Goal: Information Seeking & Learning: Find specific page/section

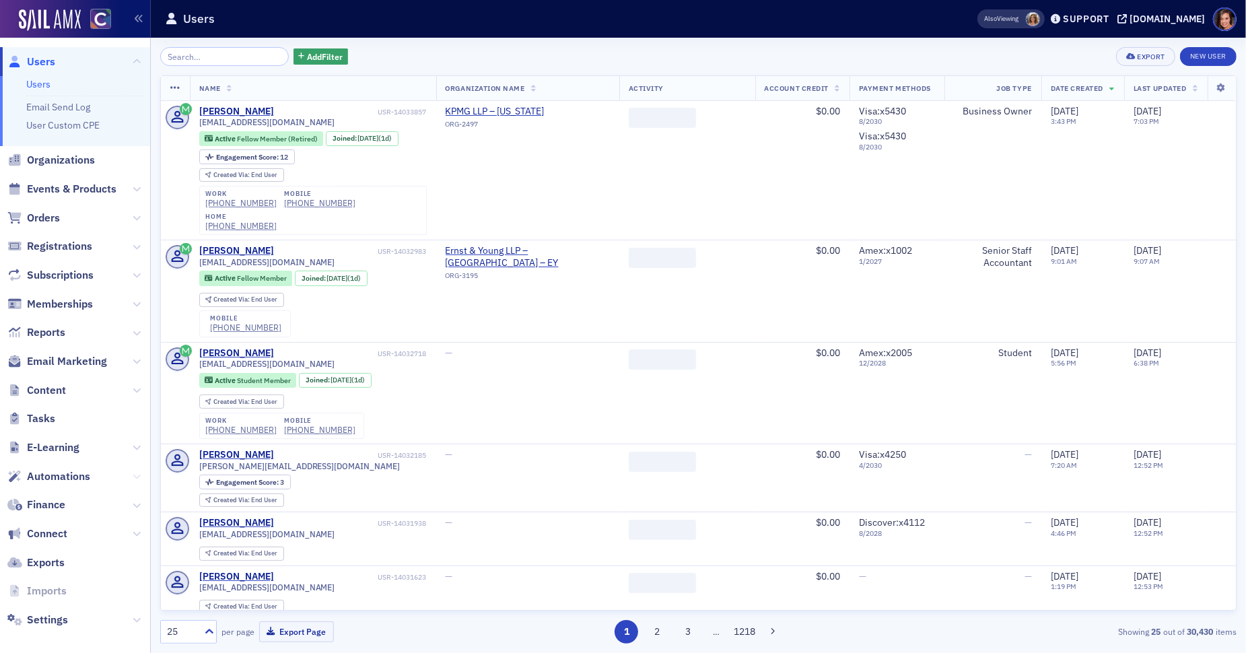
click at [136, 473] on icon at bounding box center [137, 477] width 8 height 8
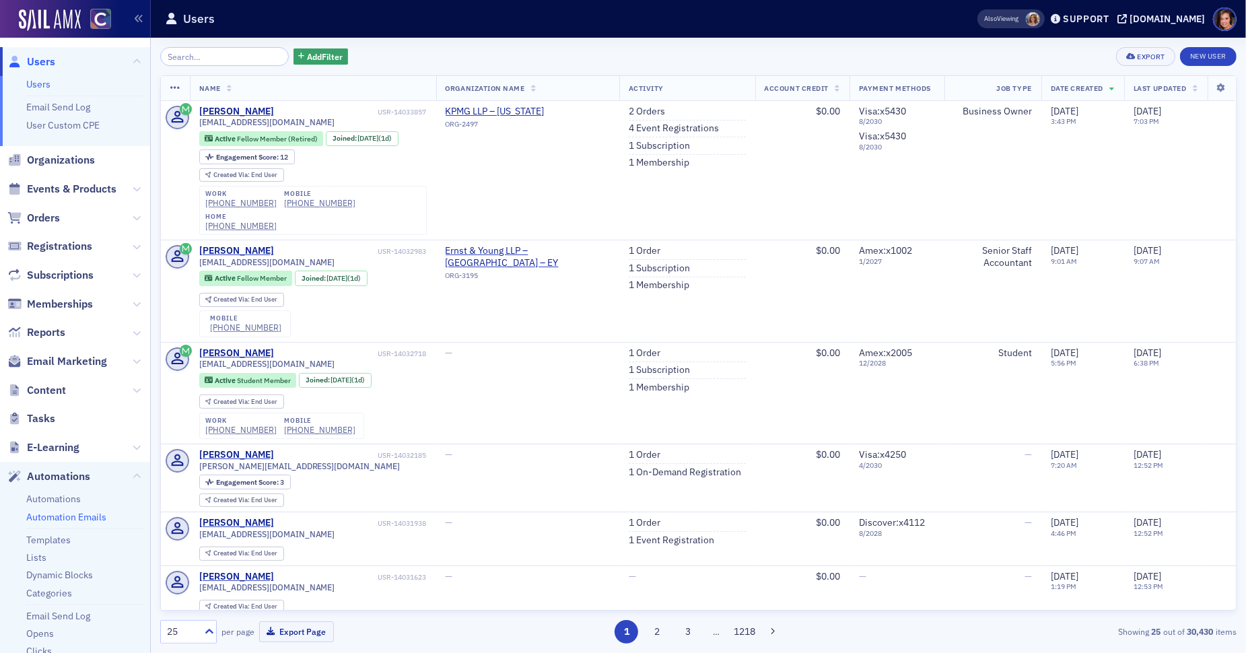
click at [68, 517] on link "Automation Emails" at bounding box center [66, 517] width 80 height 12
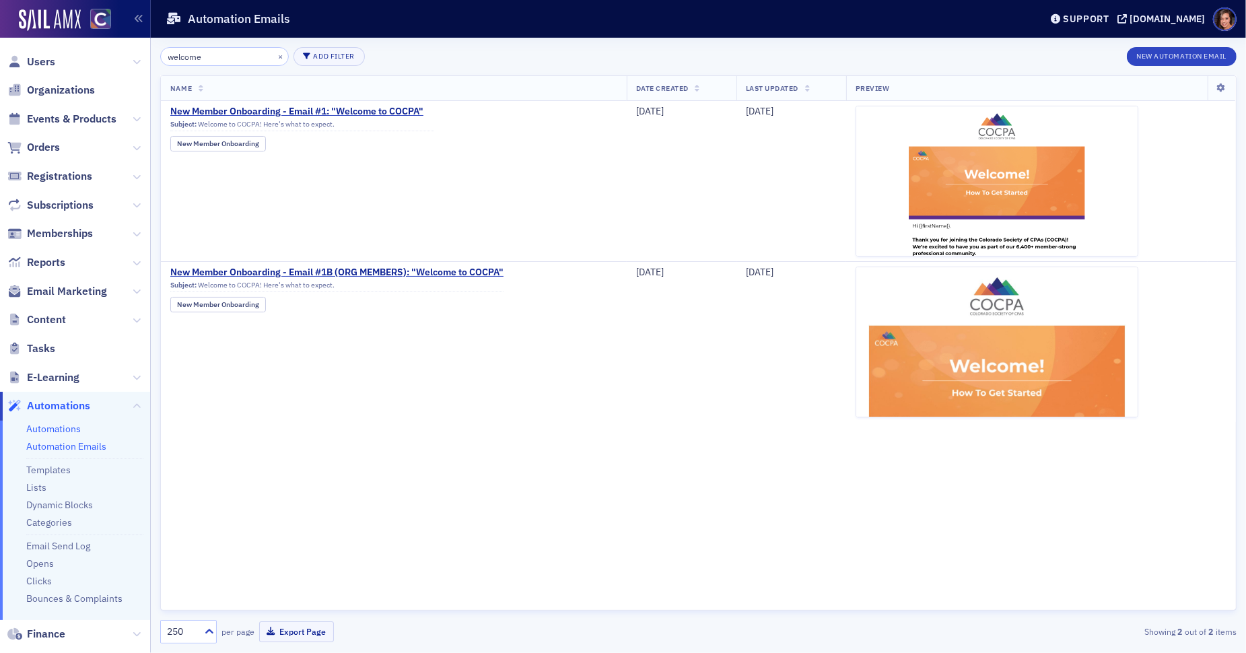
type input "welcome"
click at [62, 431] on link "Automations" at bounding box center [53, 429] width 55 height 12
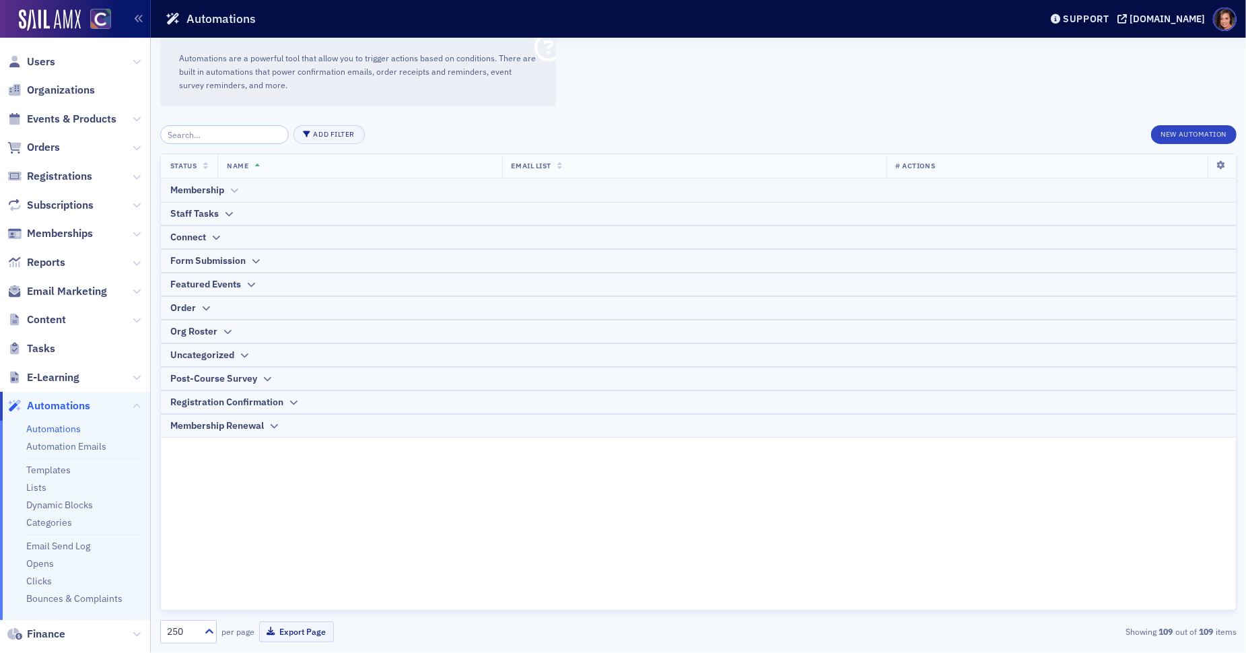
click at [232, 197] on div at bounding box center [234, 190] width 10 height 14
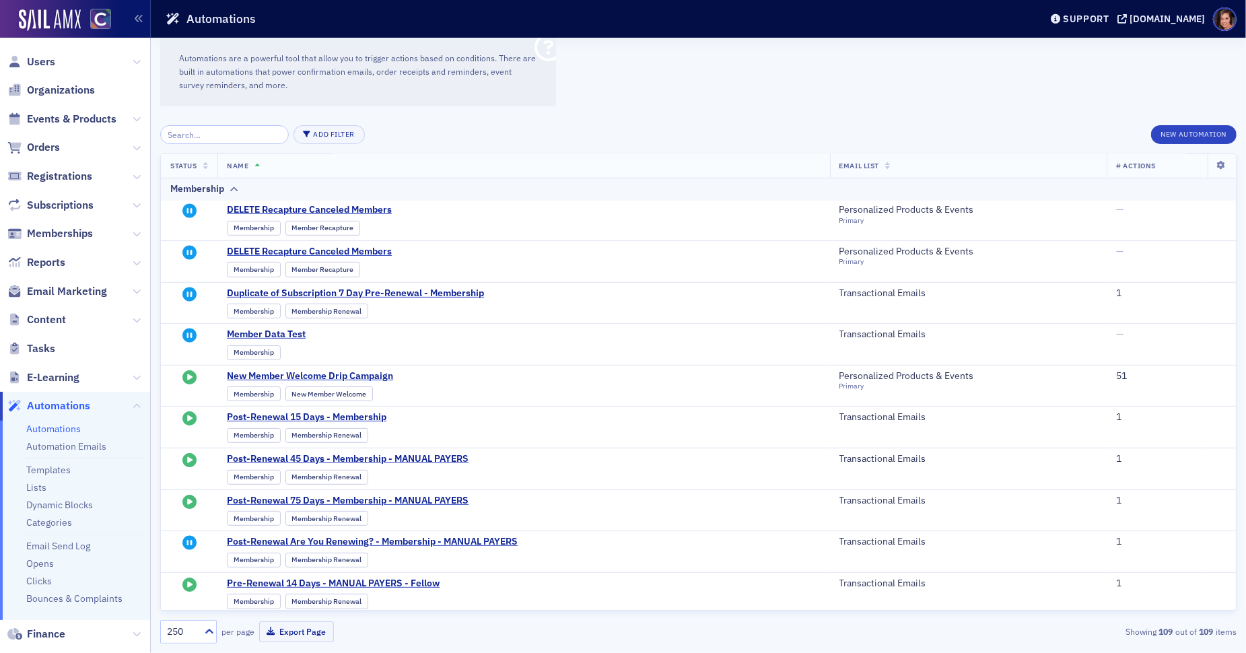
scroll to position [468, 0]
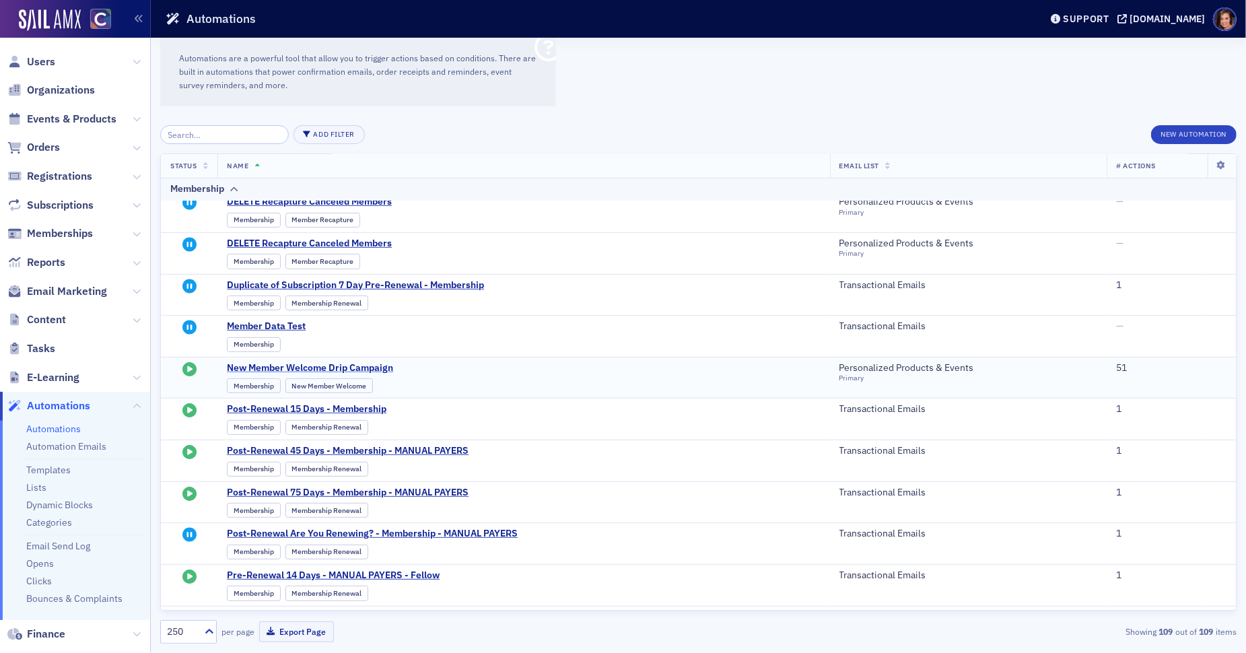
click at [386, 362] on span "New Member Welcome Drip Campaign" at bounding box center [359, 368] width 264 height 12
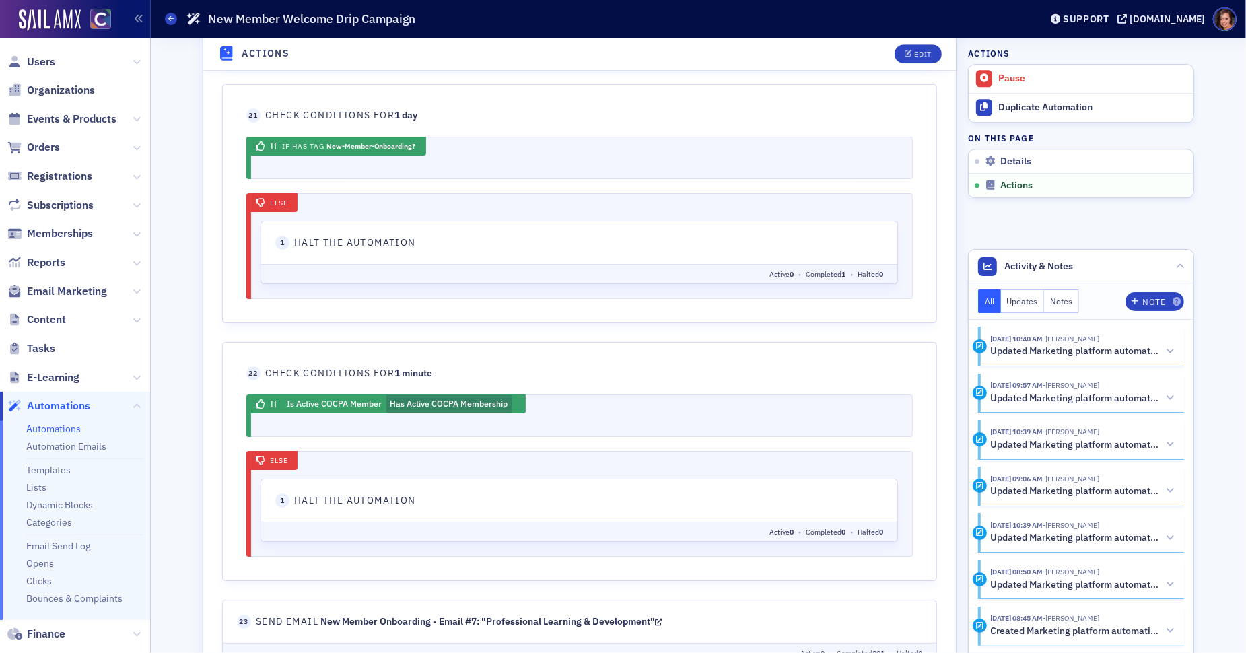
scroll to position [3962, 0]
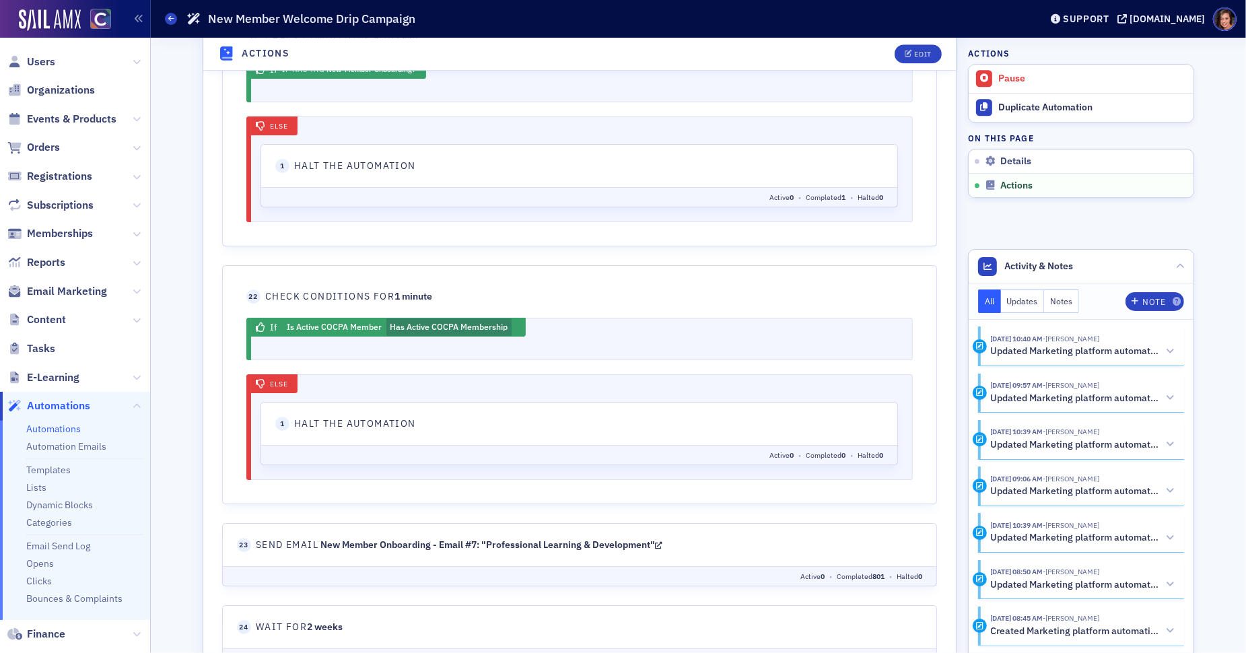
click at [662, 541] on icon at bounding box center [657, 545] width 7 height 9
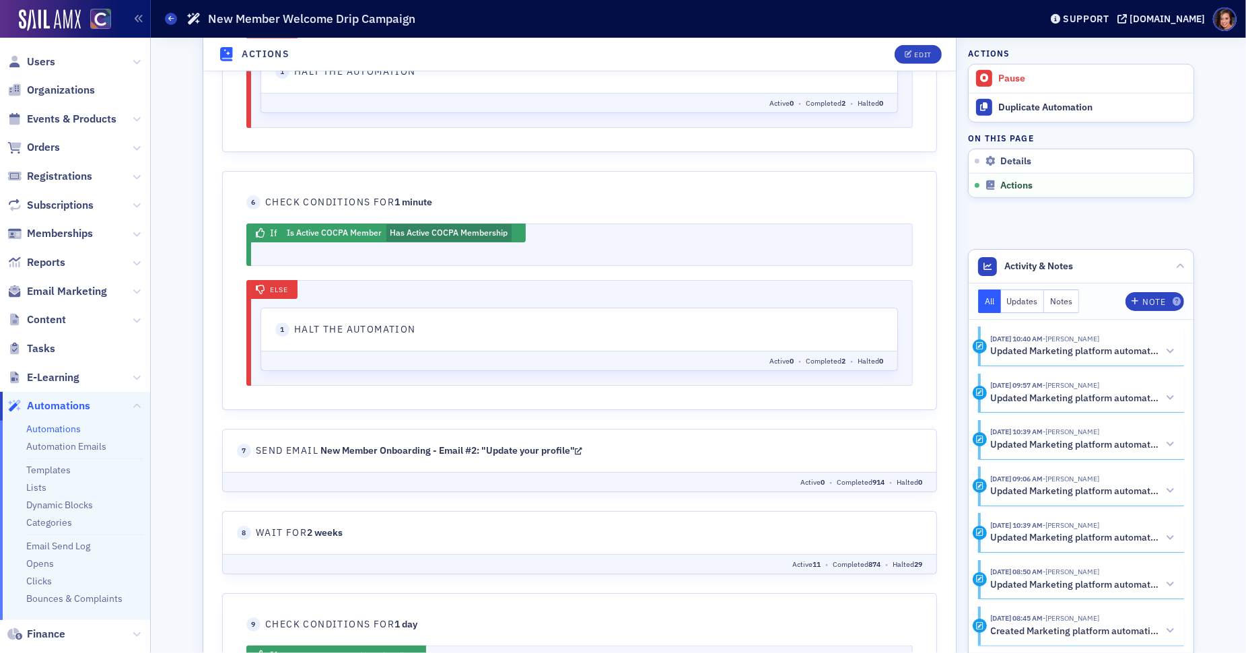
scroll to position [1441, 0]
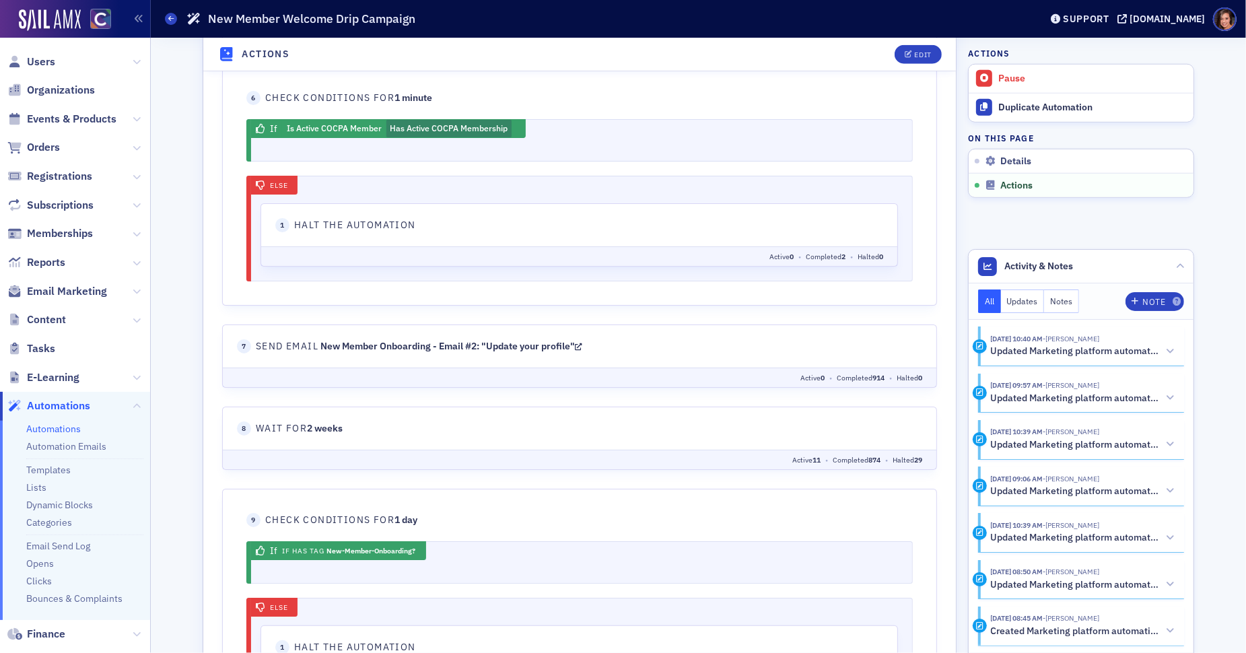
click at [582, 342] on icon at bounding box center [577, 346] width 7 height 9
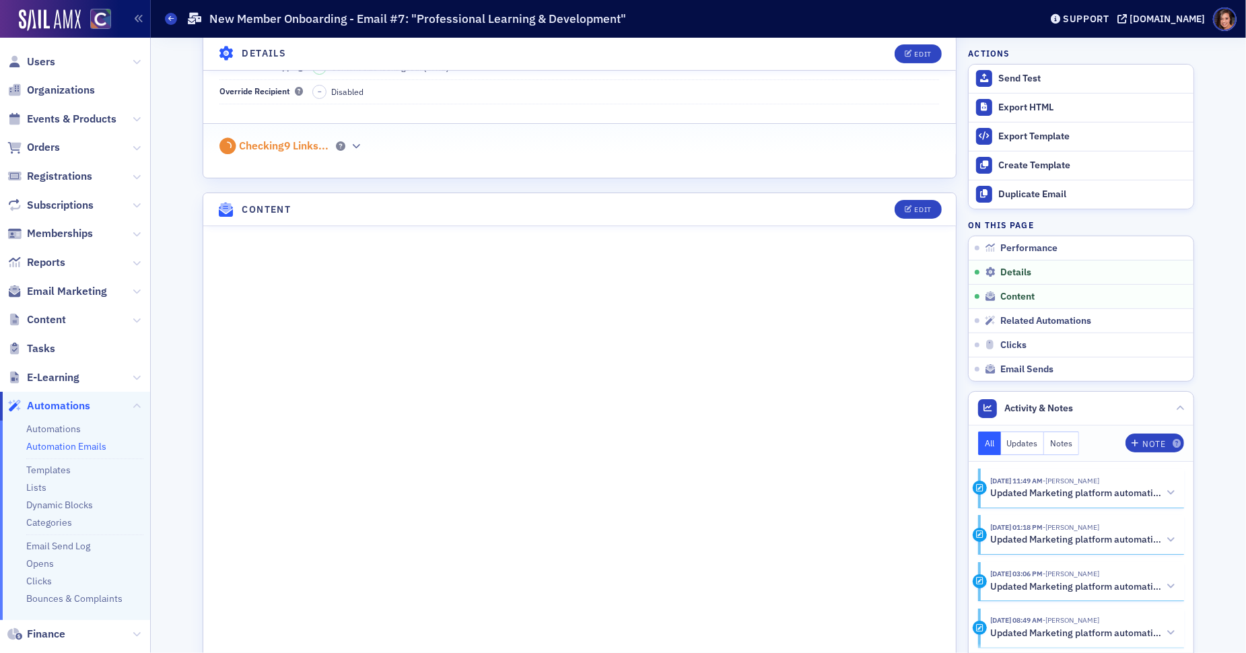
scroll to position [751, 0]
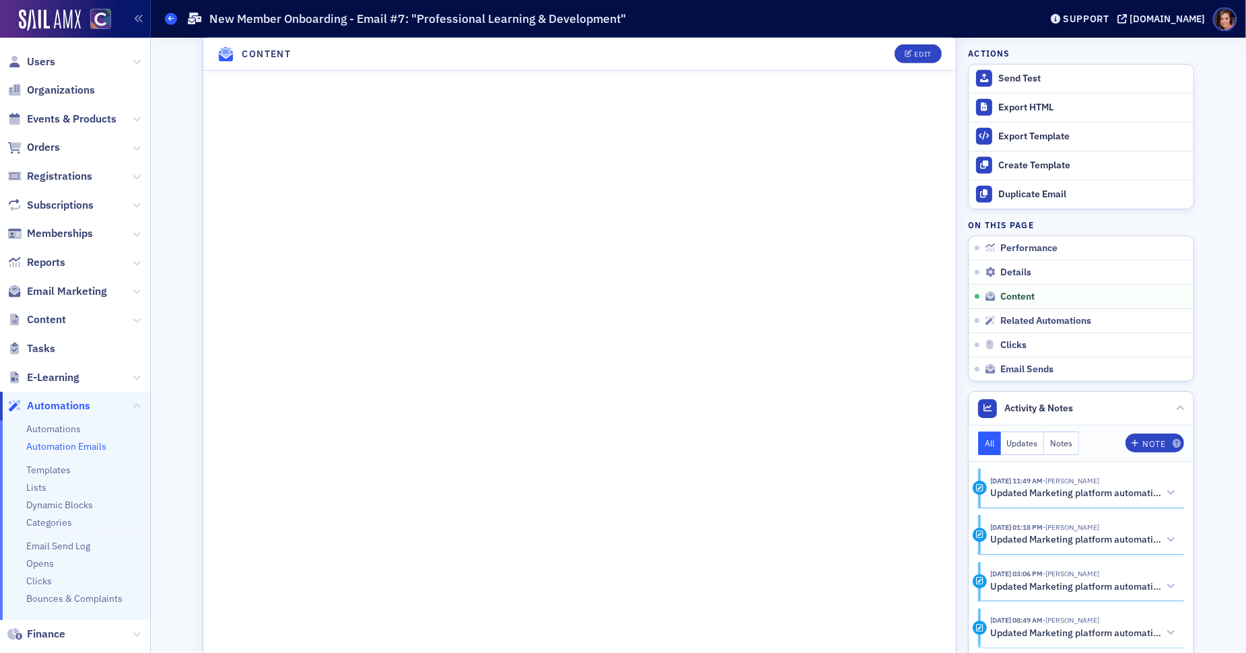
click at [169, 20] on icon at bounding box center [170, 18] width 5 height 6
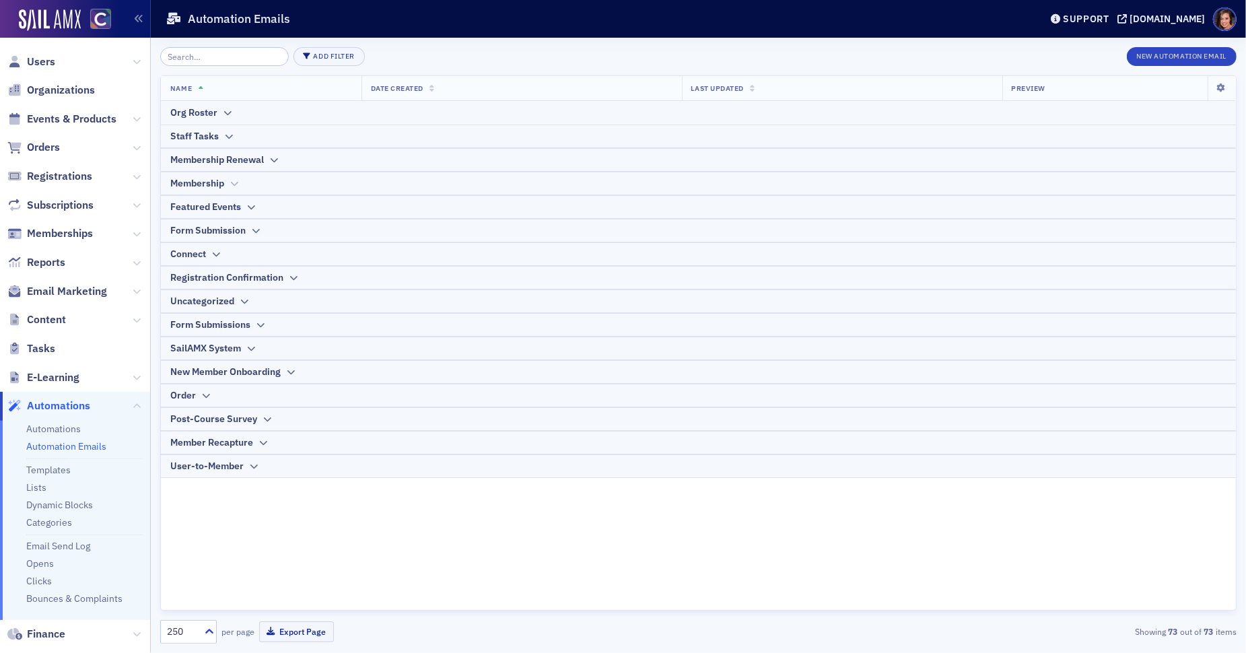
click at [244, 187] on div "Membership" at bounding box center [698, 183] width 1056 height 14
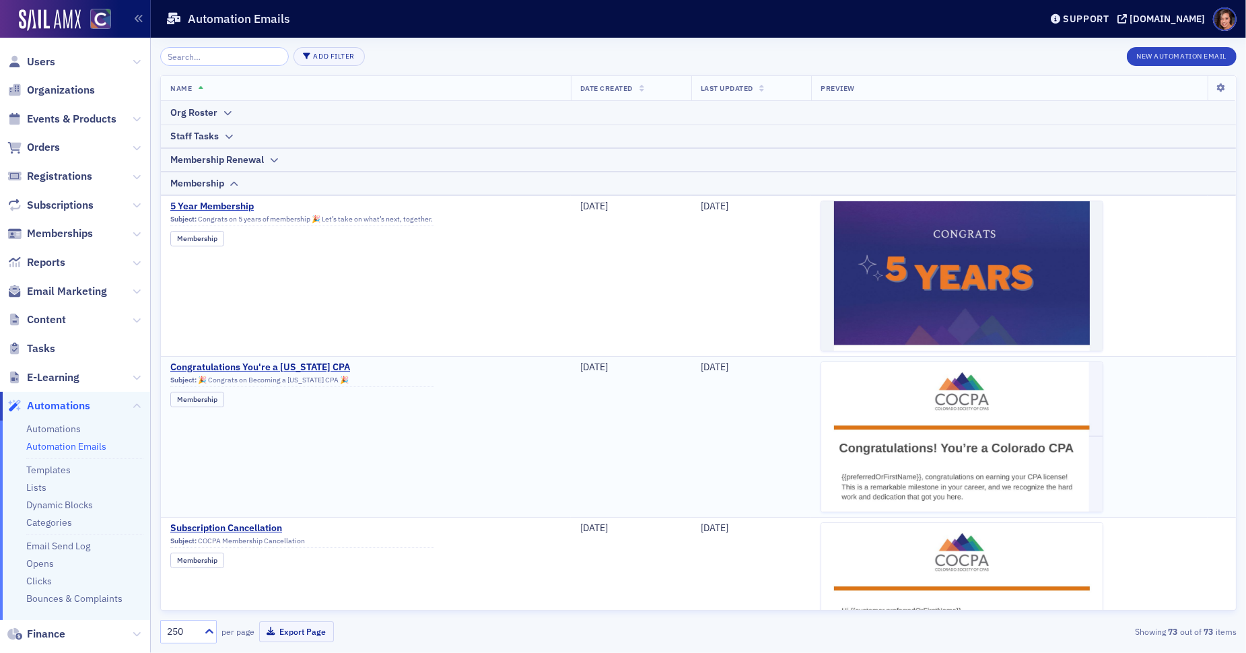
scroll to position [9, 0]
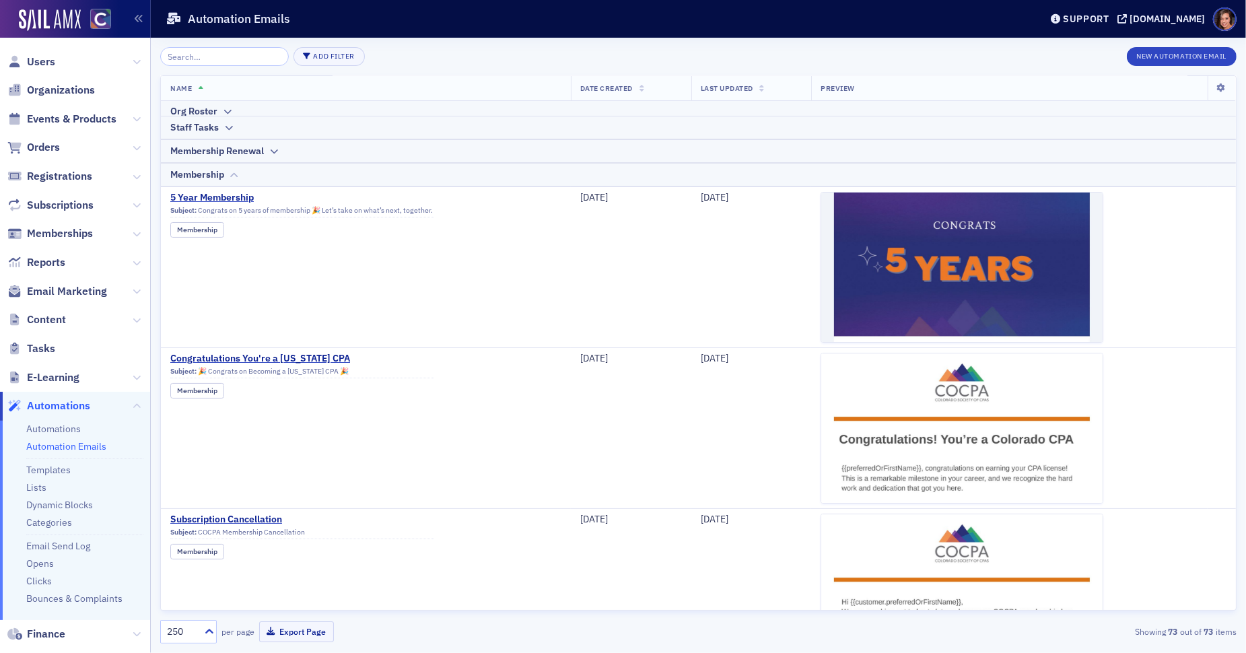
click at [242, 168] on div "Membership" at bounding box center [698, 175] width 1056 height 14
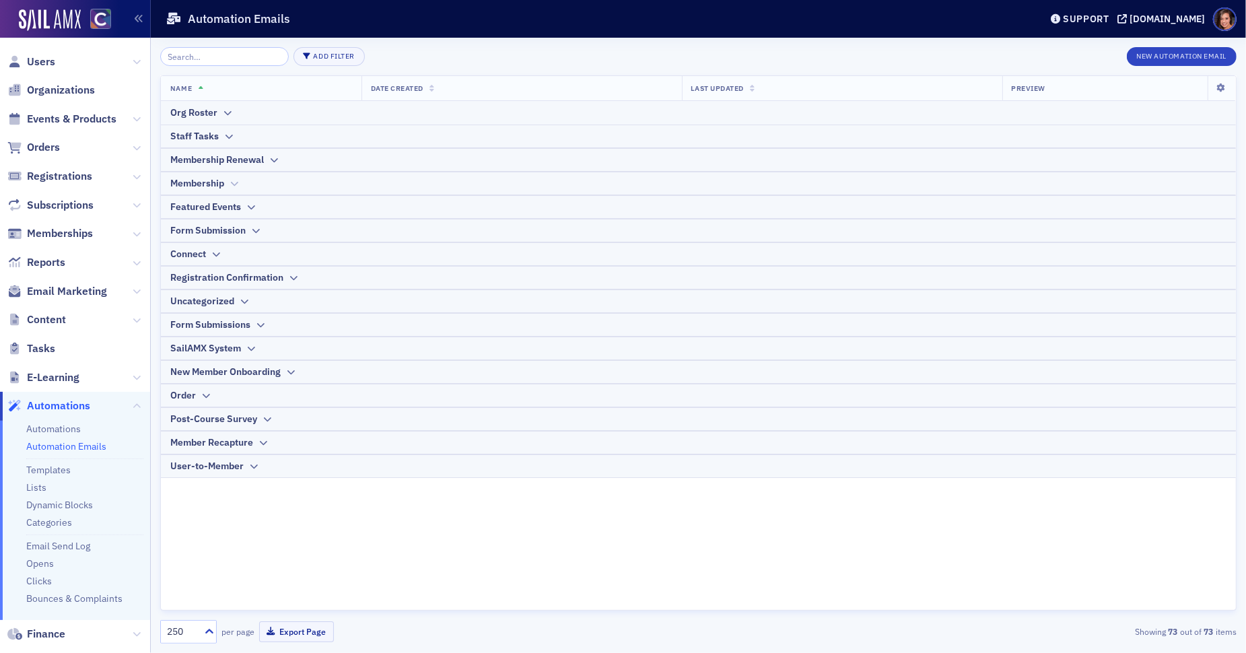
scroll to position [0, 0]
click at [242, 298] on icon at bounding box center [244, 302] width 10 height 8
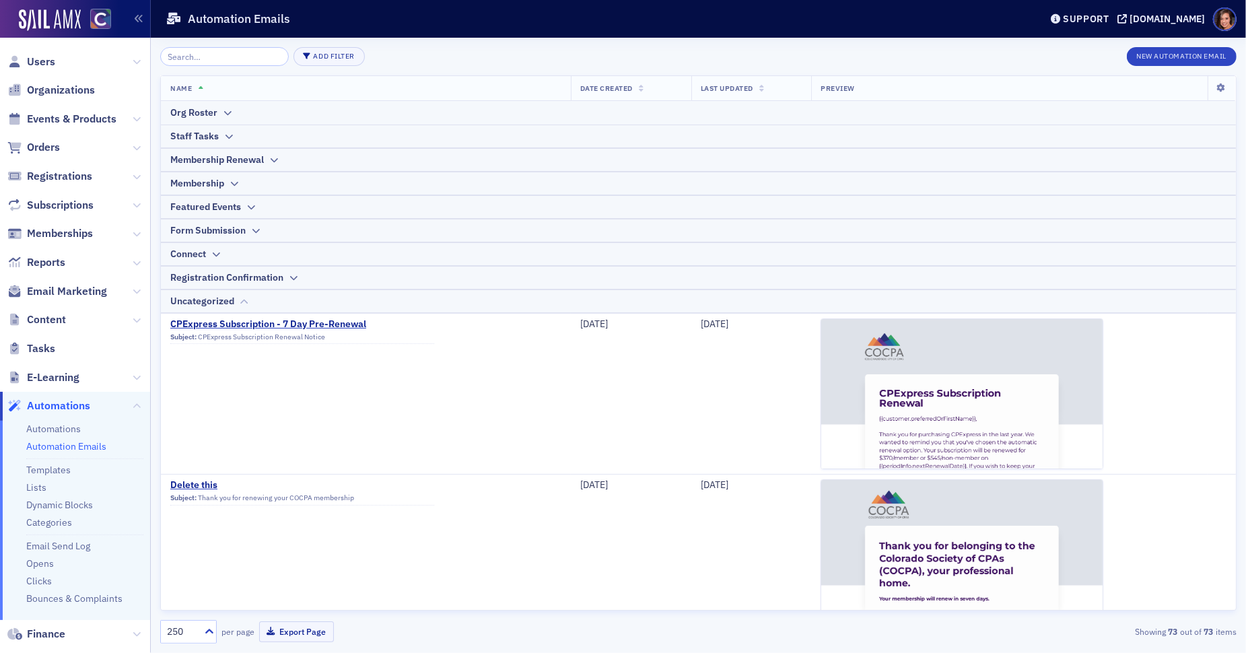
click at [242, 298] on icon at bounding box center [244, 302] width 10 height 8
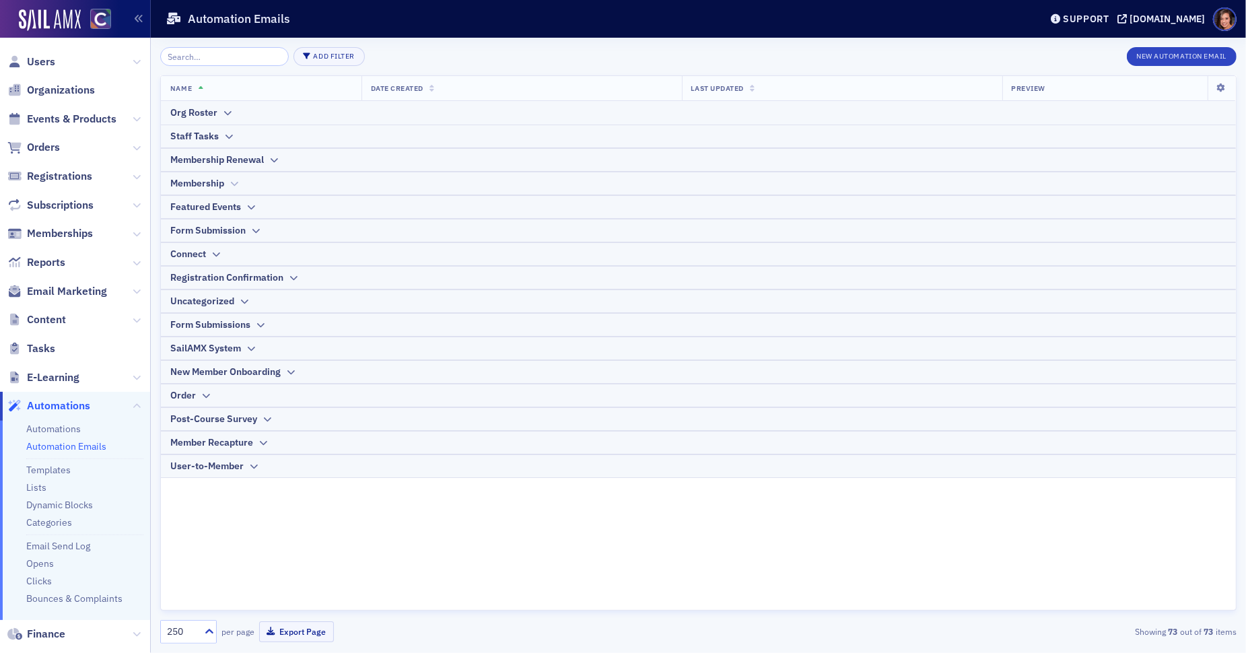
click at [237, 185] on icon at bounding box center [234, 184] width 10 height 8
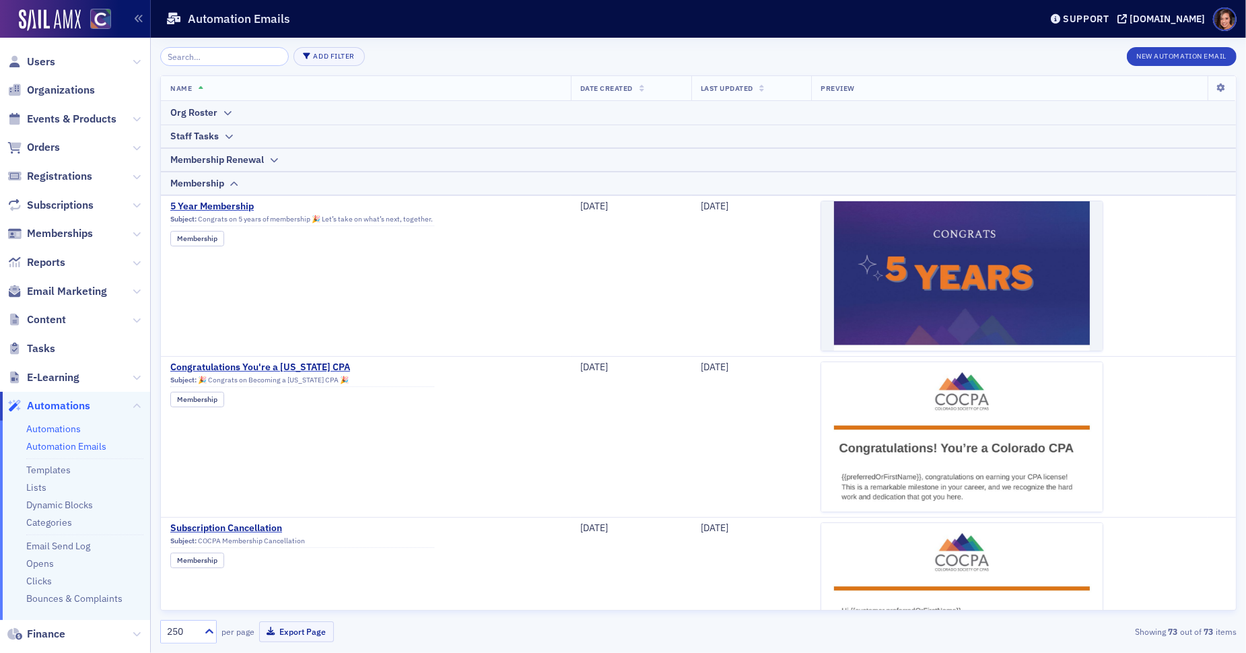
click at [69, 429] on link "Automations" at bounding box center [53, 429] width 55 height 12
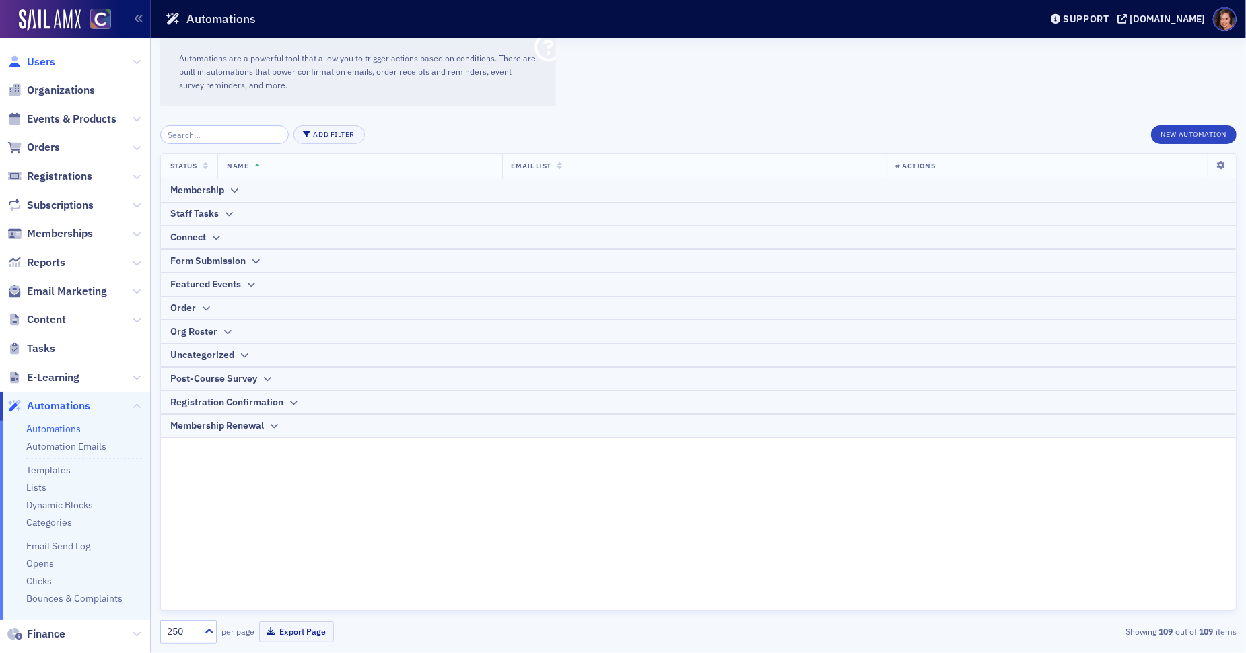
click at [45, 59] on span "Users" at bounding box center [41, 62] width 28 height 15
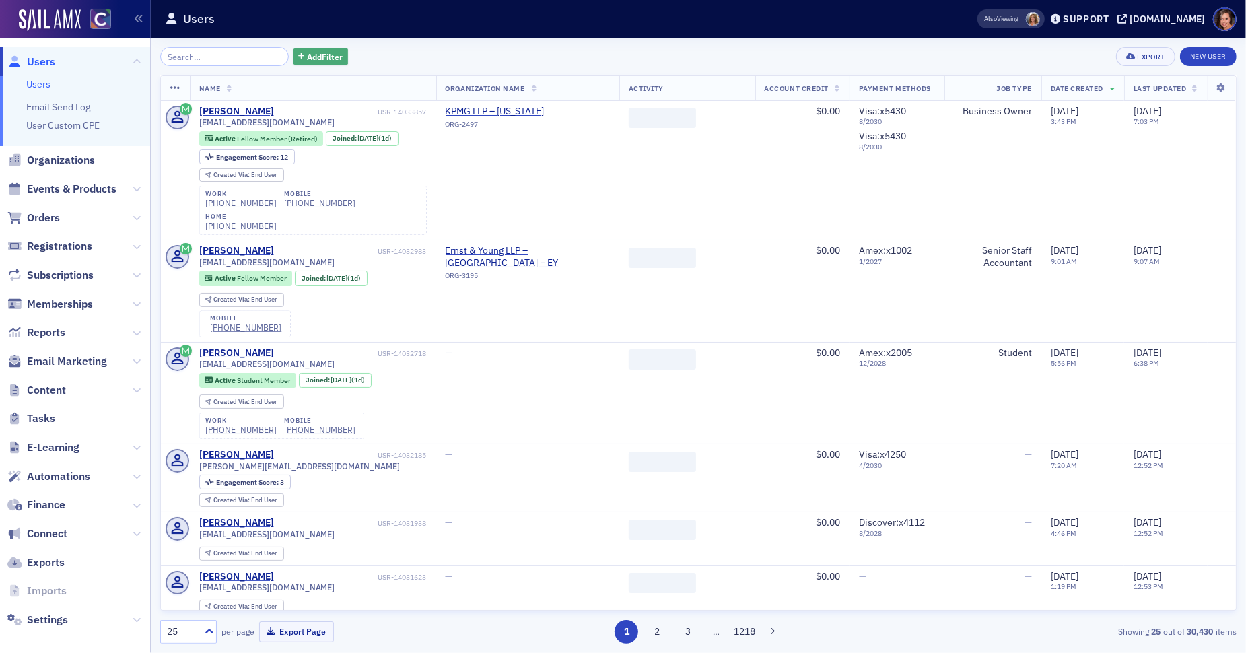
click at [327, 53] on button "Add Filter" at bounding box center [320, 56] width 55 height 17
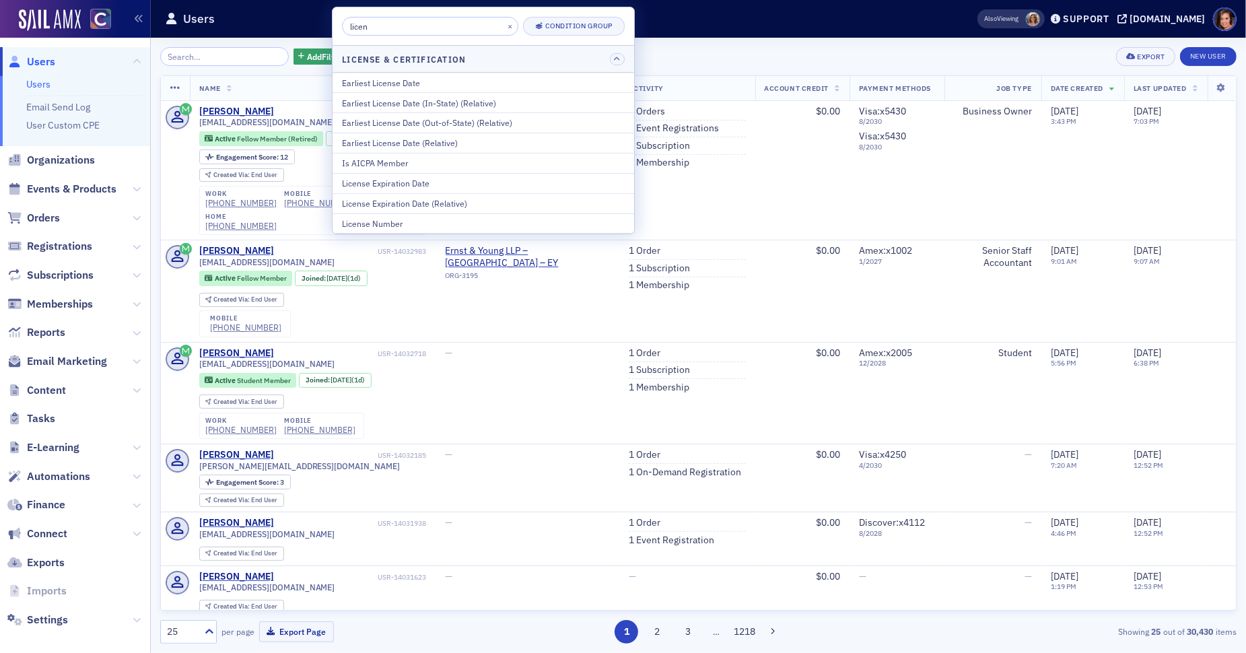
type input "licen"
click at [466, 181] on div "License Expiration Date" at bounding box center [483, 183] width 283 height 12
select select "8"
select select "2025"
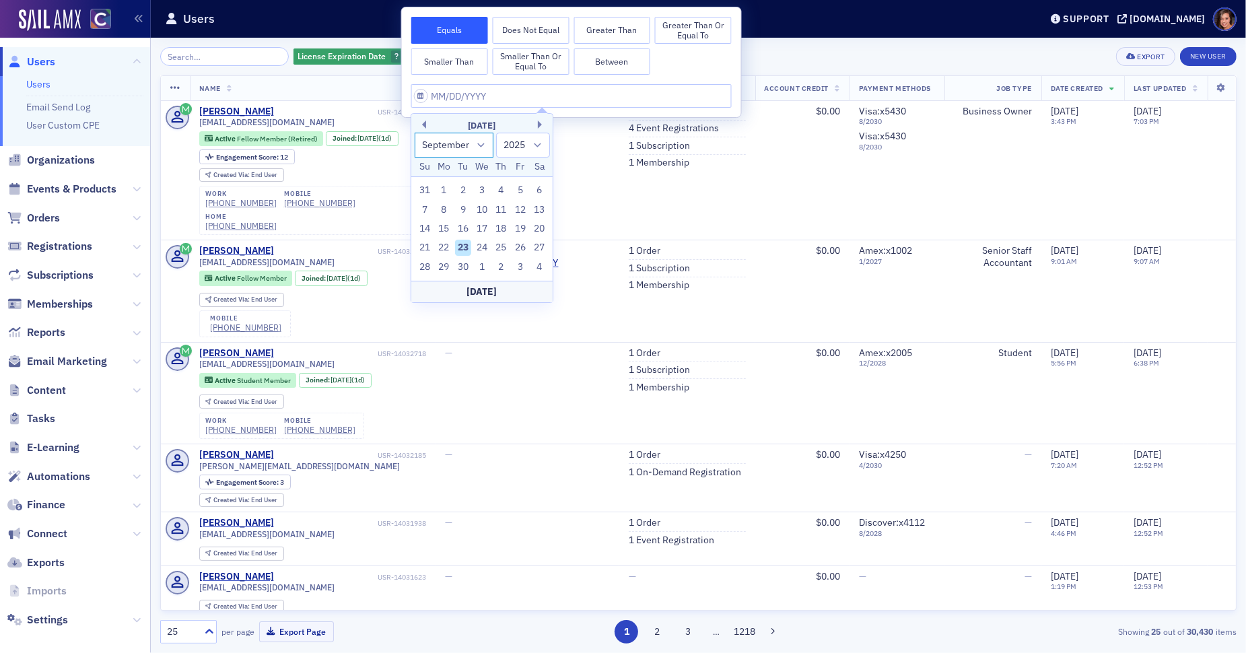
click at [475, 144] on select "January February March April May June July August September October November De…" at bounding box center [454, 145] width 79 height 25
select select "10"
click at [415, 133] on select "January February March April May June July August September October November De…" at bounding box center [454, 145] width 79 height 25
click at [423, 287] on div "30" at bounding box center [425, 286] width 16 height 16
type input "[DATE]"
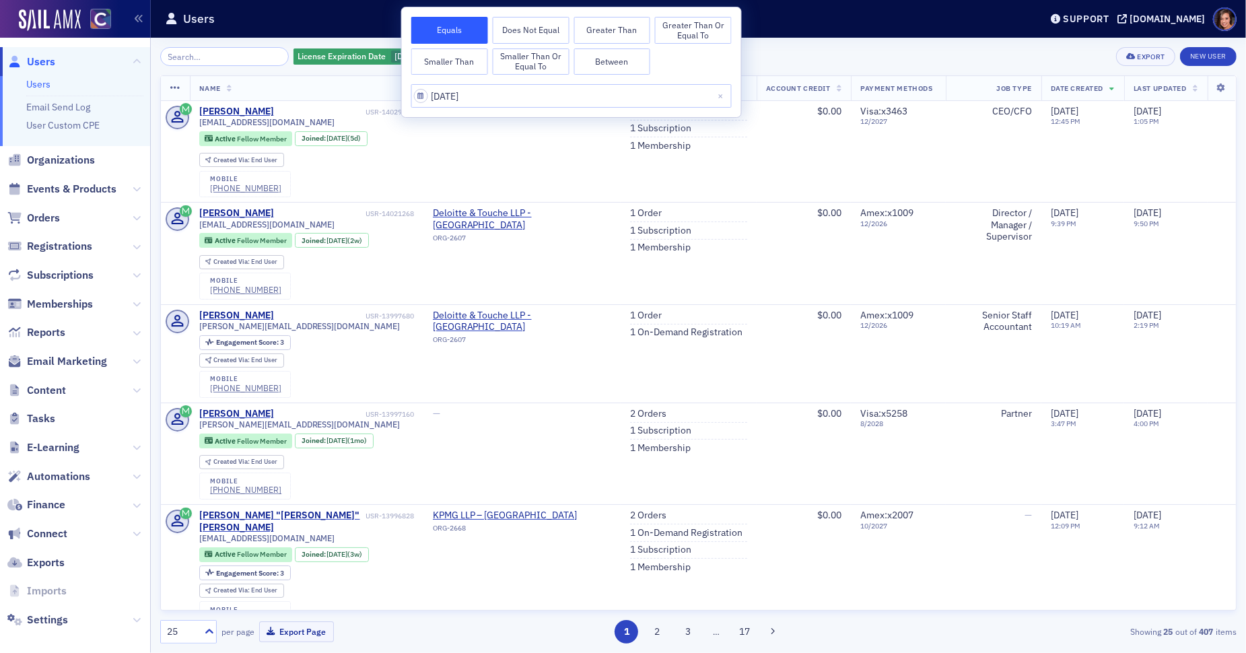
click at [711, 33] on button "Greater Than or Equal To" at bounding box center [693, 30] width 77 height 27
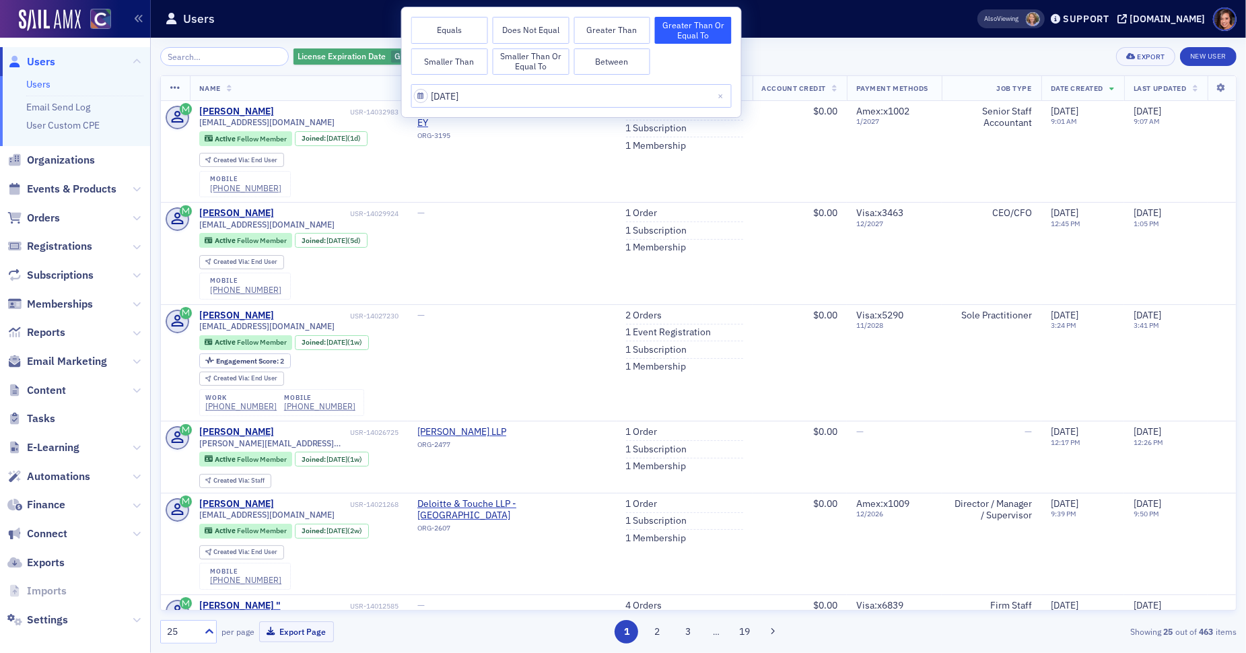
click at [345, 59] on span "License Expiration Date" at bounding box center [342, 55] width 88 height 11
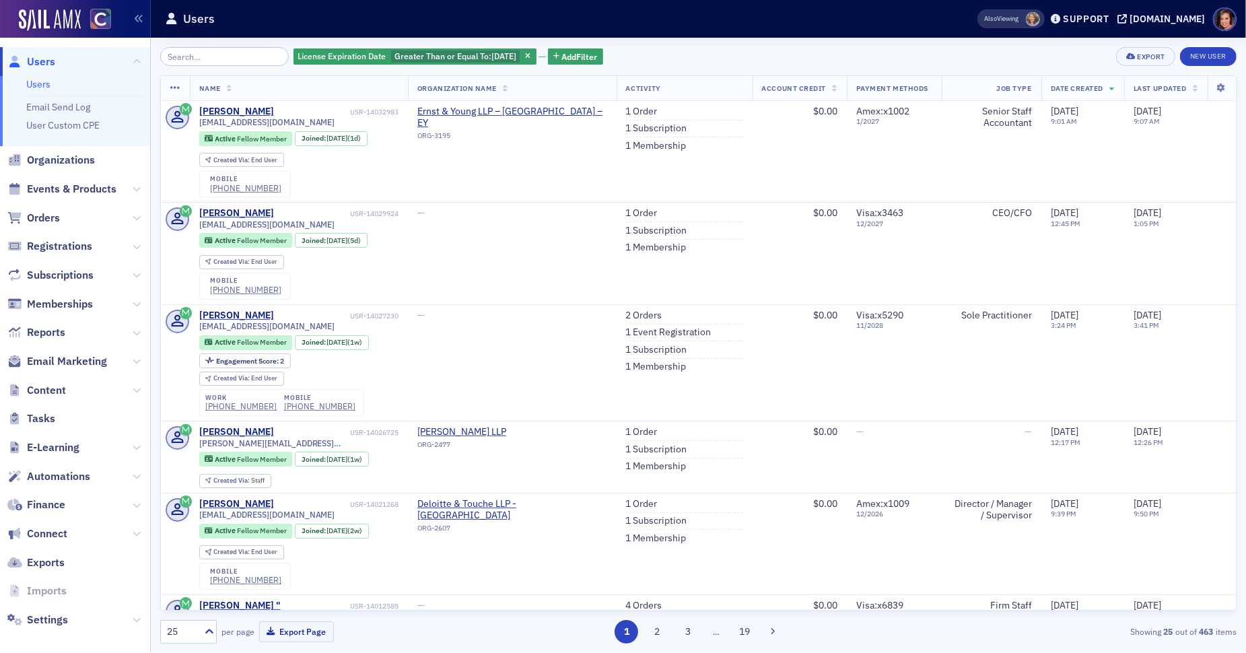
click at [532, 47] on div "License Expiration Date Greater Than or Equal To : [DATE]" at bounding box center [414, 56] width 243 height 19
select select "10"
select select "2025"
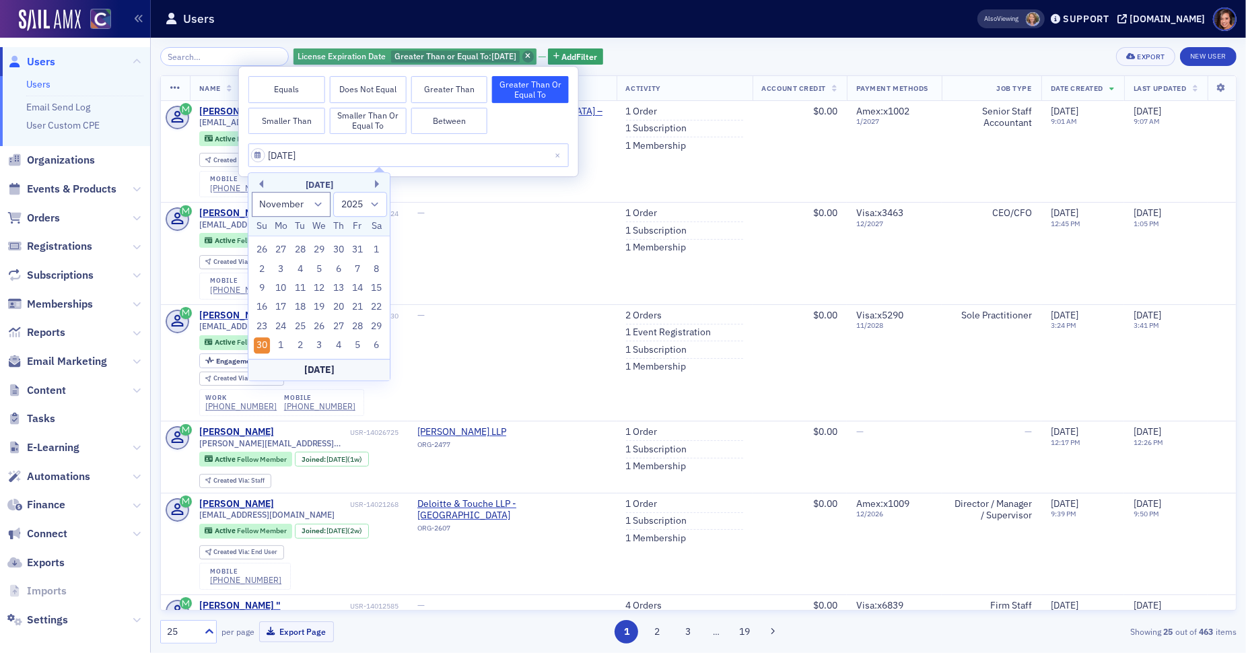
click at [530, 54] on icon "button" at bounding box center [527, 56] width 5 height 7
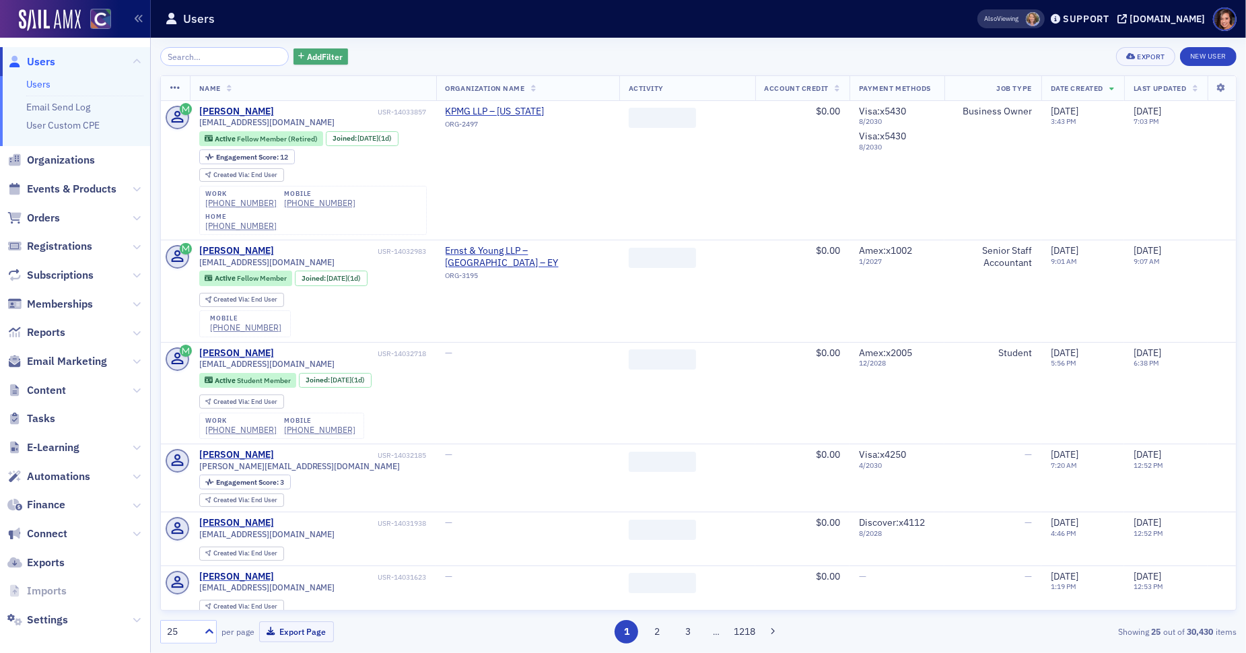
click at [307, 55] on span "Add Filter" at bounding box center [325, 56] width 36 height 12
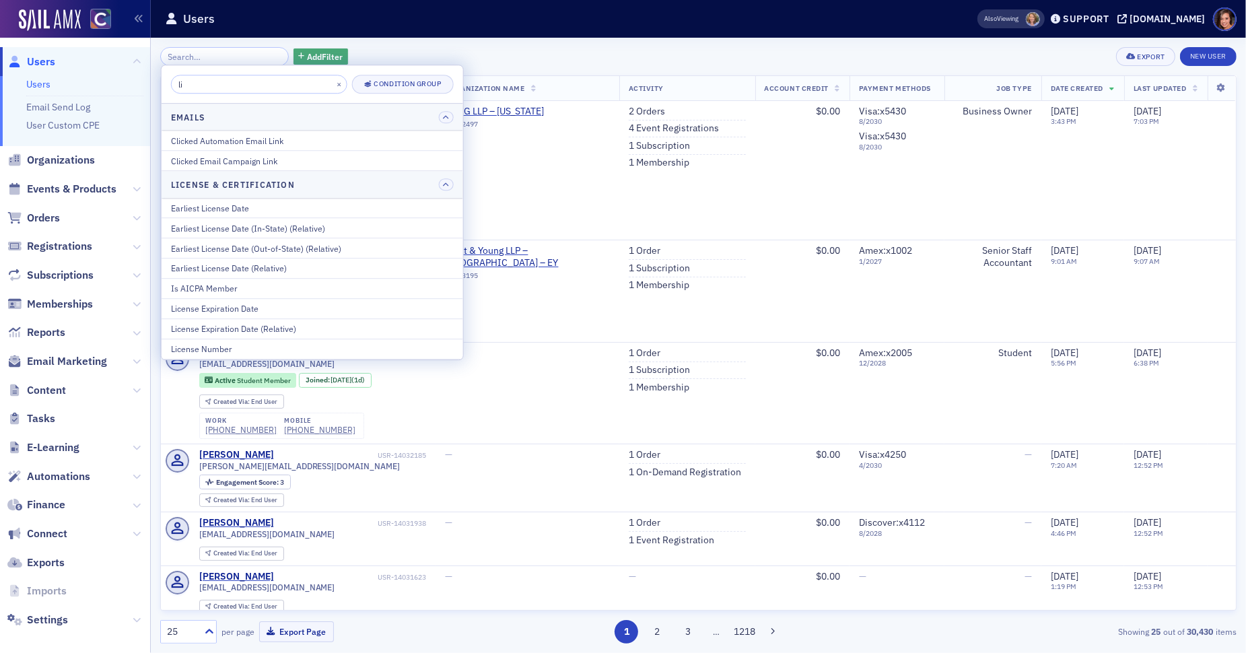
type input "l"
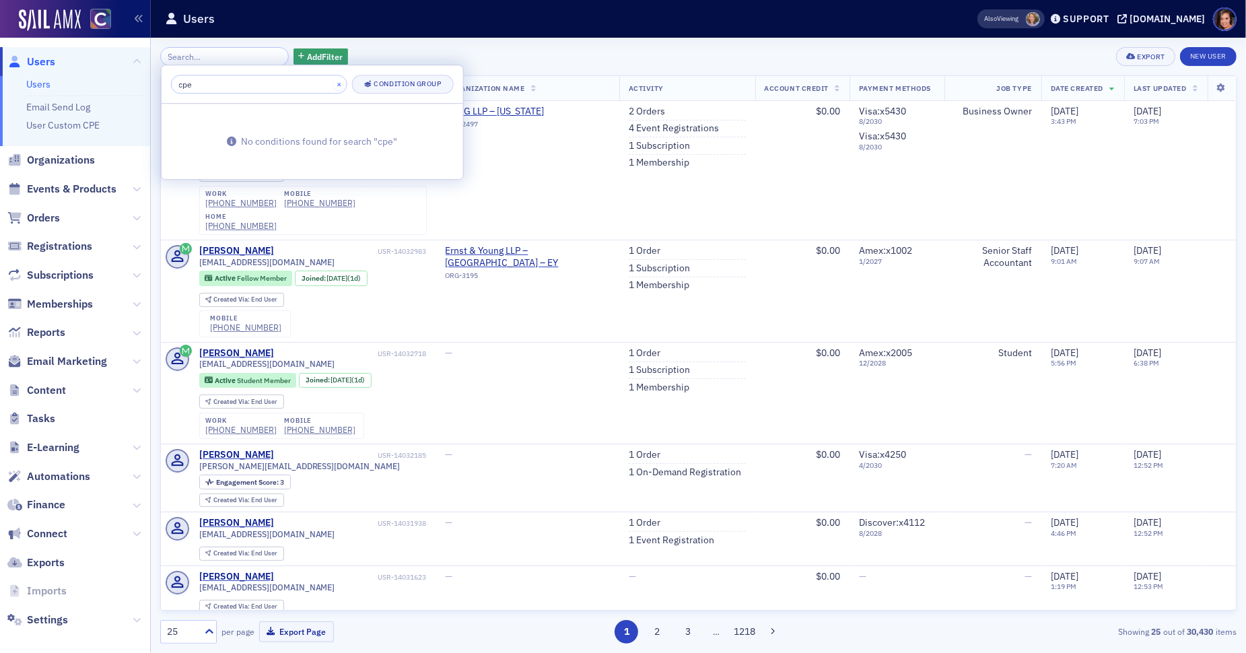
type input "cpe"
click at [333, 80] on button "×" at bounding box center [339, 83] width 12 height 12
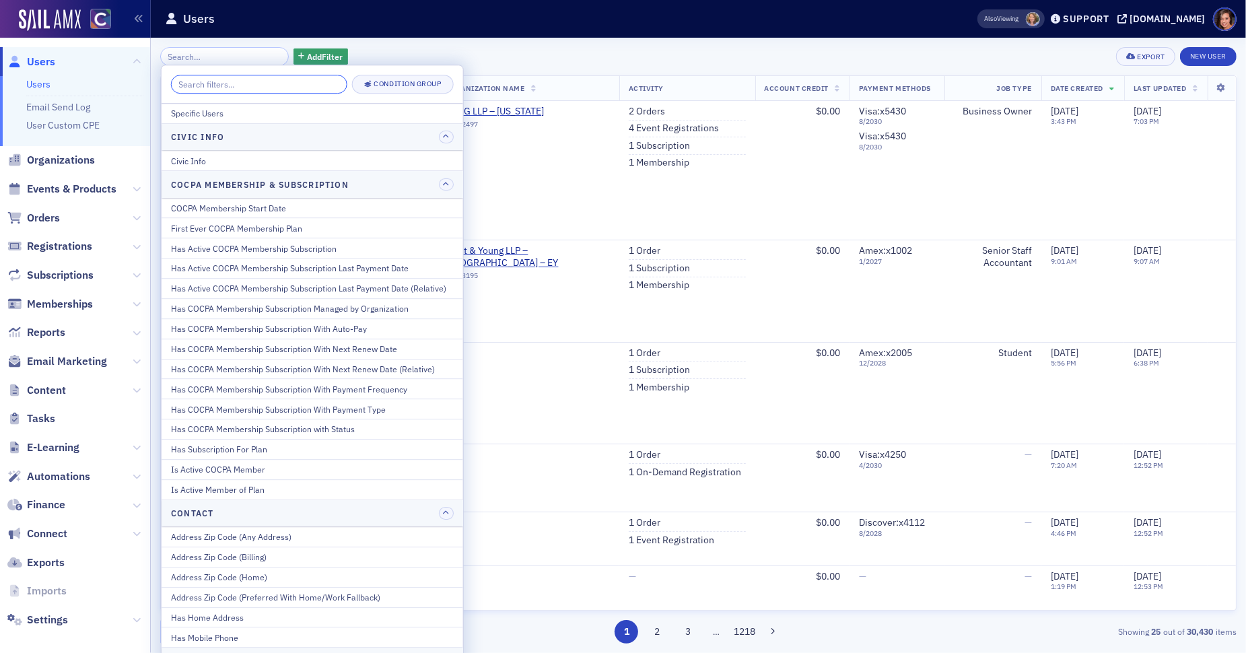
click at [296, 80] on input "search" at bounding box center [259, 84] width 176 height 19
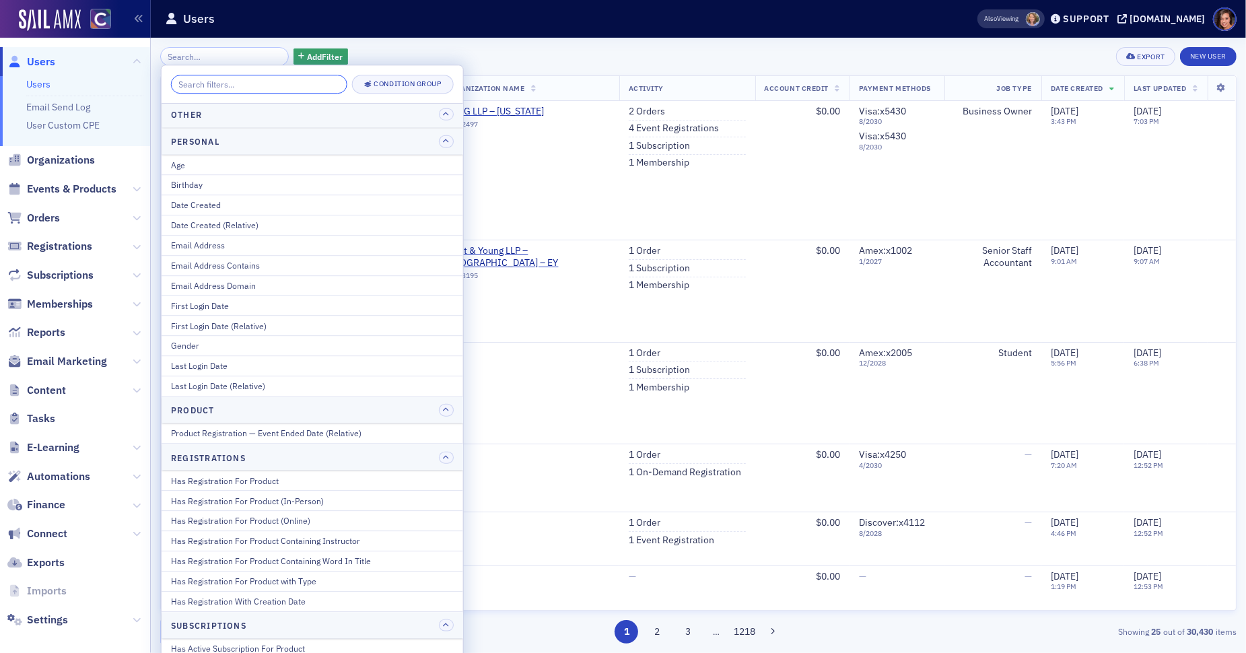
scroll to position [1555, 0]
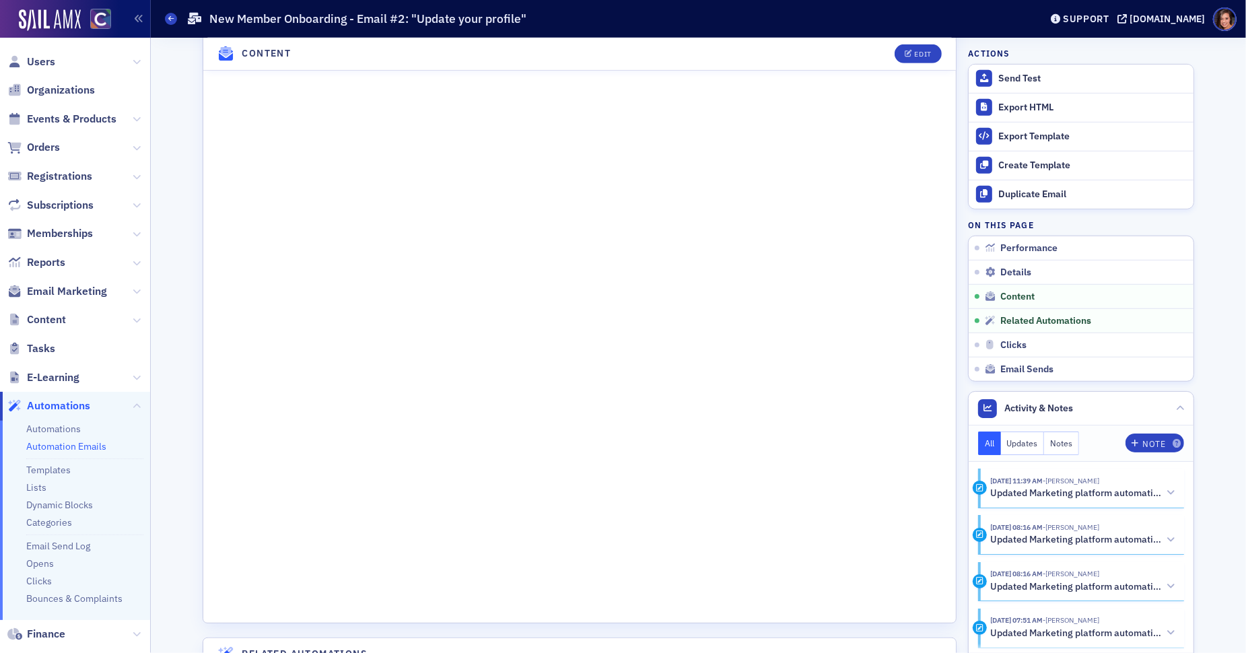
scroll to position [843, 0]
